Goal: Check status: Check status

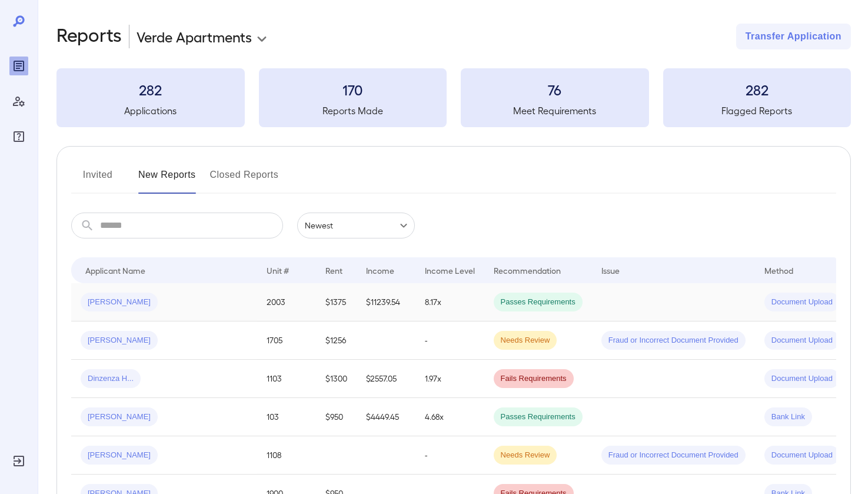
click at [200, 301] on div "[PERSON_NAME]" at bounding box center [164, 302] width 167 height 19
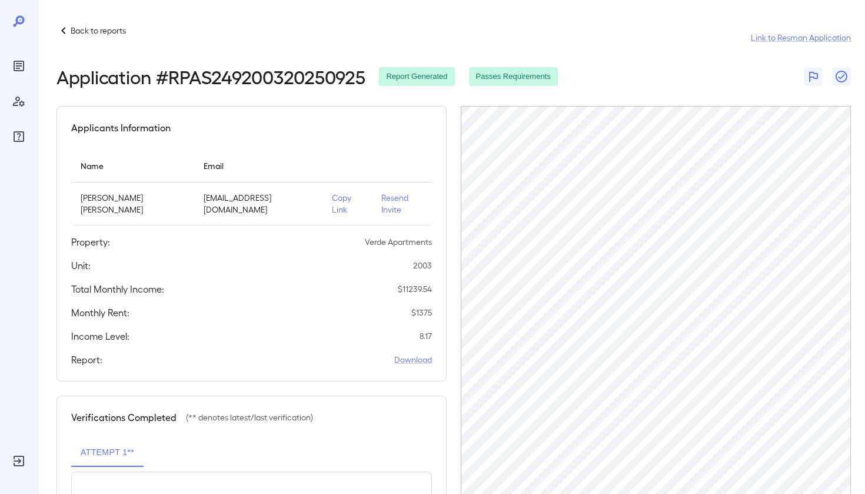
click at [24, 67] on icon "Reports" at bounding box center [19, 66] width 11 height 11
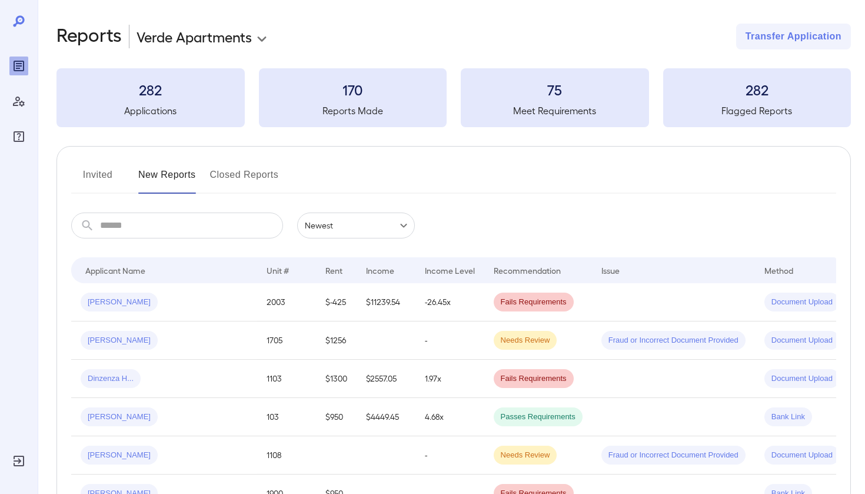
click at [165, 227] on input "text" at bounding box center [191, 226] width 183 height 26
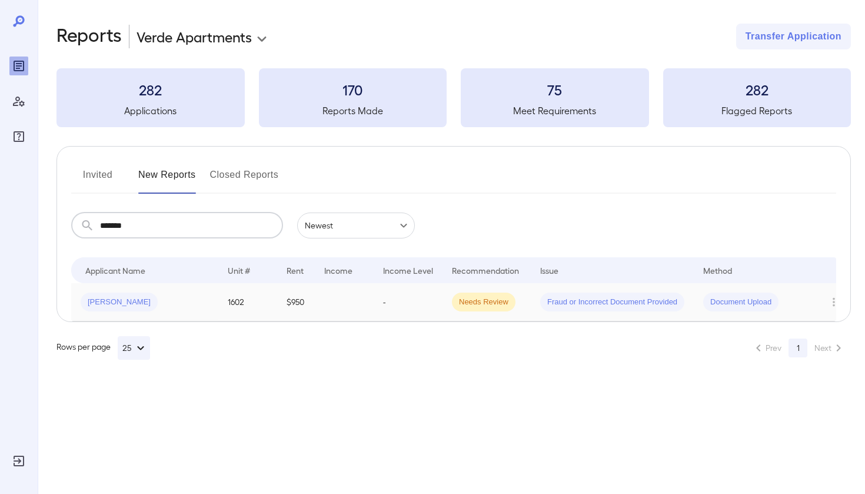
type input "******"
click at [152, 313] on td "[PERSON_NAME]" at bounding box center [144, 302] width 147 height 38
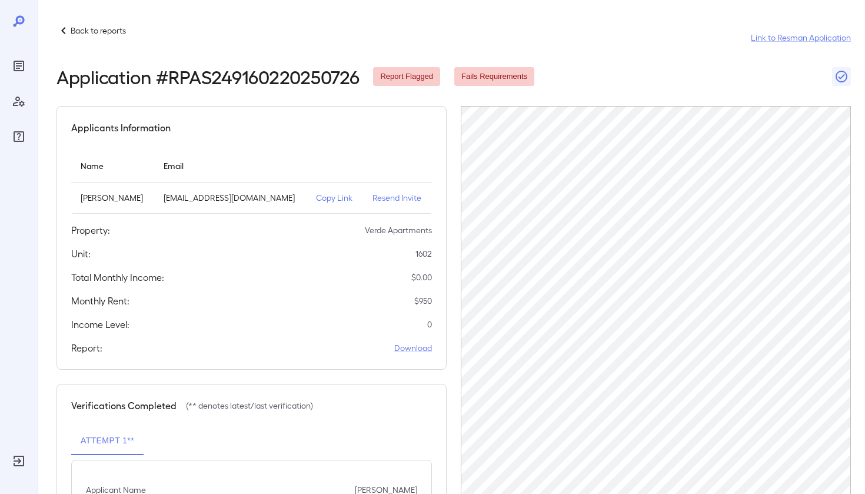
click at [13, 62] on icon "Reports" at bounding box center [19, 66] width 14 height 14
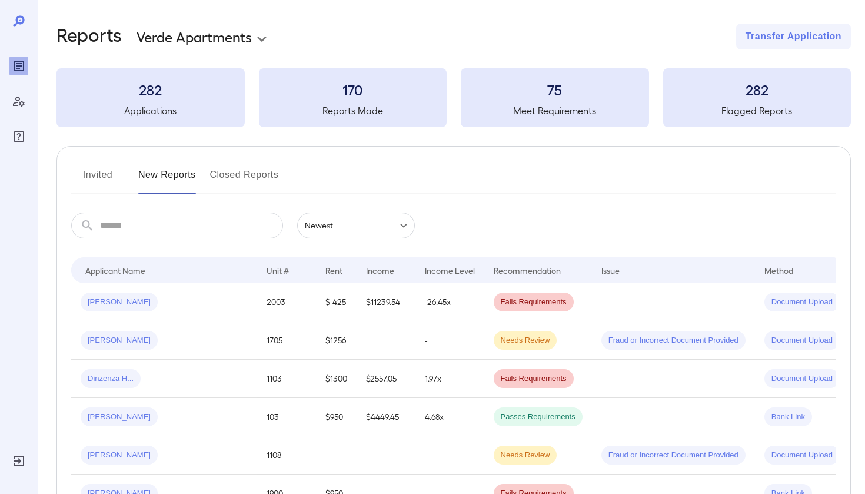
click at [102, 177] on button "Invited" at bounding box center [97, 179] width 53 height 28
